Goal: Information Seeking & Learning: Find specific fact

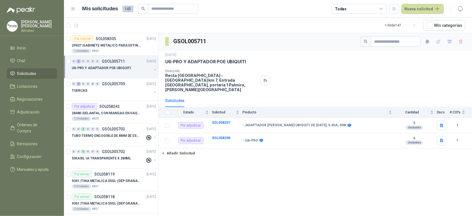
click at [468, 170] on div "GSOL005711 [DATE] U6-PRO Y ADAPTADOR [PERSON_NAME] UBIQUITI Dirección Recta [GE…" at bounding box center [315, 125] width 313 height 184
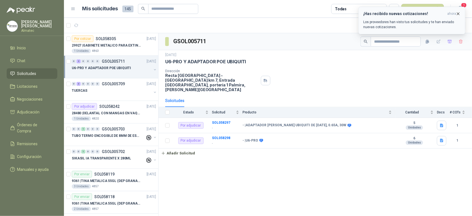
click at [442, 18] on div "¡Has recibido nuevas cotizaciones! ahora Los proveedores han visto tus solicitu…" at bounding box center [411, 20] width 97 height 18
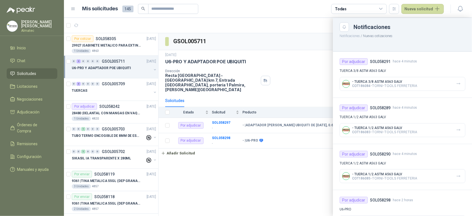
click at [457, 88] on div "- TUERCA 3/8 ASTM A563 GALV COT186084 - TORNI-TOOLS FERRETERIA" at bounding box center [403, 84] width 126 height 14
click at [457, 84] on button "button" at bounding box center [458, 83] width 9 height 9
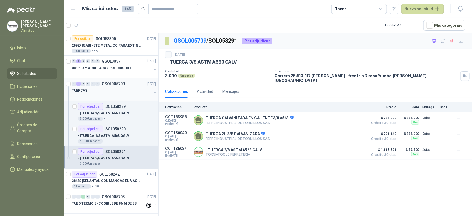
click at [153, 93] on button "button" at bounding box center [155, 92] width 4 height 4
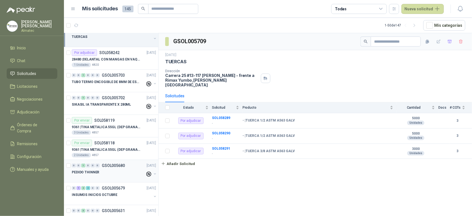
scroll to position [70, 0]
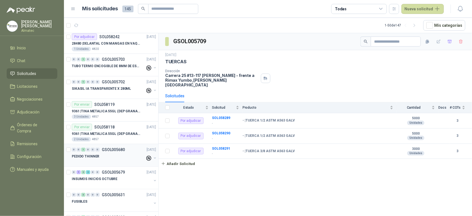
drag, startPoint x: 128, startPoint y: 177, endPoint x: 123, endPoint y: 166, distance: 12.1
click at [127, 177] on div "INSUMOS INICIOS OCTUBRE" at bounding box center [112, 178] width 80 height 7
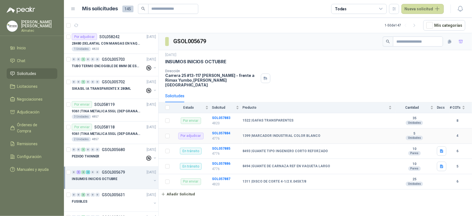
click at [226, 131] on td "SOL057884 4776" at bounding box center [227, 135] width 31 height 15
click at [227, 131] on b "SOL057884" at bounding box center [221, 133] width 18 height 4
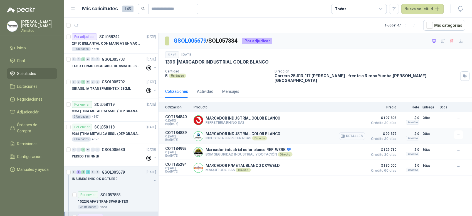
click at [358, 132] on button "Detalles" at bounding box center [352, 136] width 26 height 8
click at [356, 132] on button "Detalles" at bounding box center [352, 136] width 26 height 8
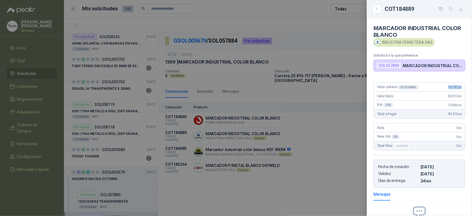
drag, startPoint x: 441, startPoint y: 87, endPoint x: 468, endPoint y: 87, distance: 27.0
click at [468, 87] on div "MARCADOR INDUSTRIAL COLOR BLANCO INDUSTRIA FERRETERA SAS Solicitud a la que per…" at bounding box center [419, 116] width 105 height 197
copy span "16.702 ,00"
click at [280, 158] on div at bounding box center [236, 108] width 472 height 216
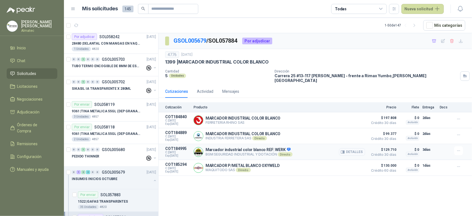
click at [356, 148] on button "Detalles" at bounding box center [352, 152] width 26 height 8
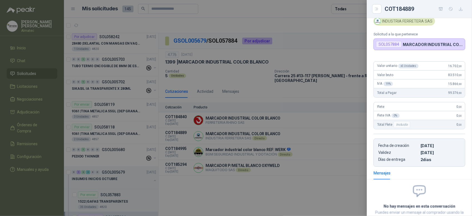
scroll to position [0, 0]
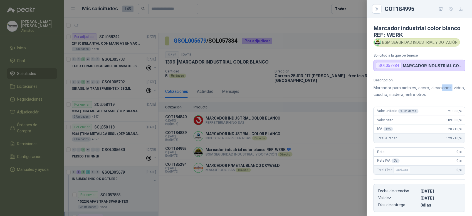
drag, startPoint x: 442, startPoint y: 87, endPoint x: 456, endPoint y: 91, distance: 14.4
click at [456, 91] on p "Marcador para metales, acero, aleaciones, vidrio, caucho, madera, entre otros" at bounding box center [420, 90] width 92 height 13
drag, startPoint x: 456, startPoint y: 91, endPoint x: 460, endPoint y: 115, distance: 24.6
click at [460, 115] on div "Valor unitario x 5 Unidades 21.800 ,00" at bounding box center [419, 111] width 91 height 9
copy span "21.800 ,00"
